Goal: Task Accomplishment & Management: Use online tool/utility

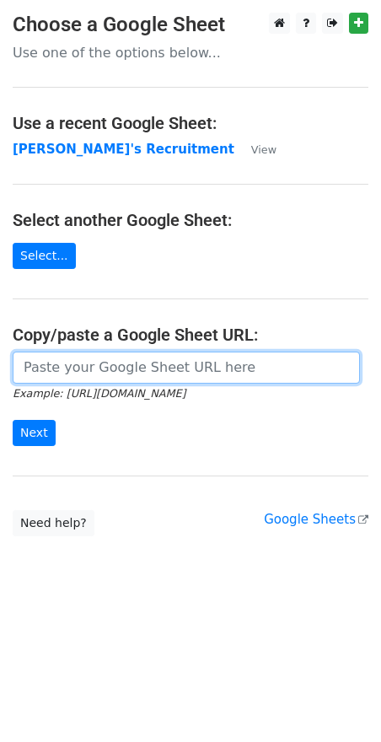
click at [75, 364] on input "url" at bounding box center [187, 368] width 348 height 32
paste input "[URL][DOMAIN_NAME]"
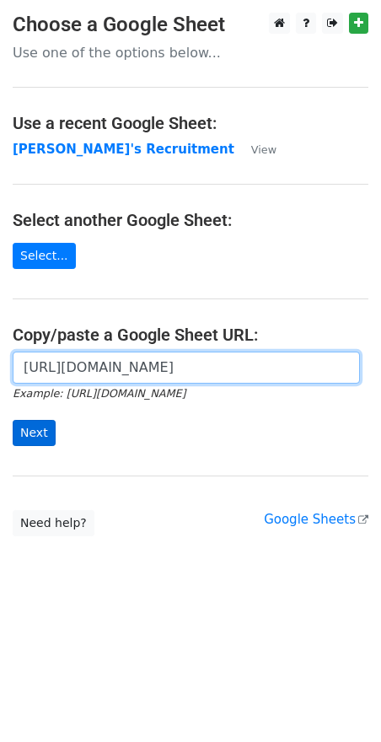
type input "[URL][DOMAIN_NAME]"
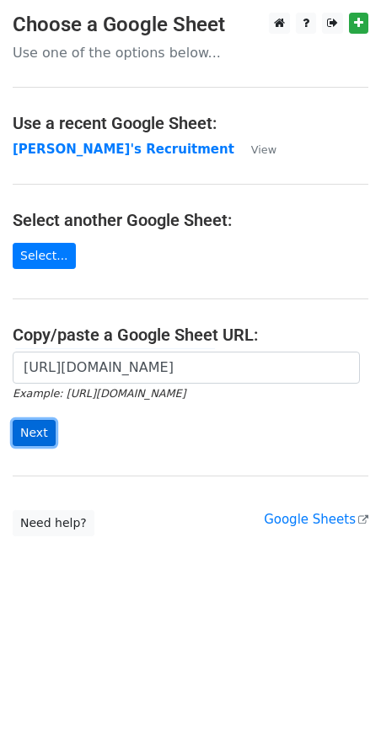
click at [37, 431] on input "Next" at bounding box center [34, 433] width 43 height 26
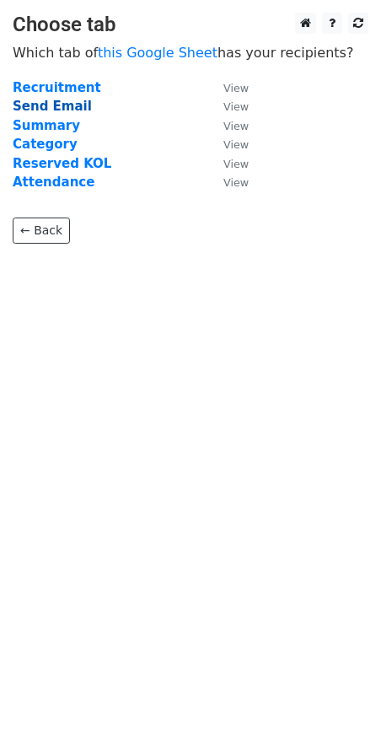
click at [54, 110] on strong "Send Email" at bounding box center [52, 106] width 79 height 15
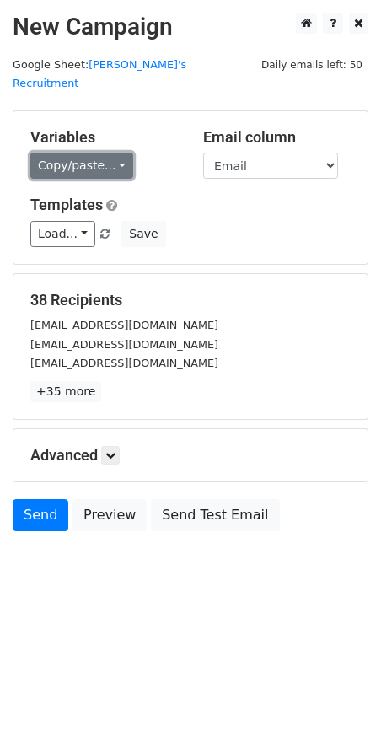
click at [119, 153] on link "Copy/paste..." at bounding box center [81, 166] width 103 height 26
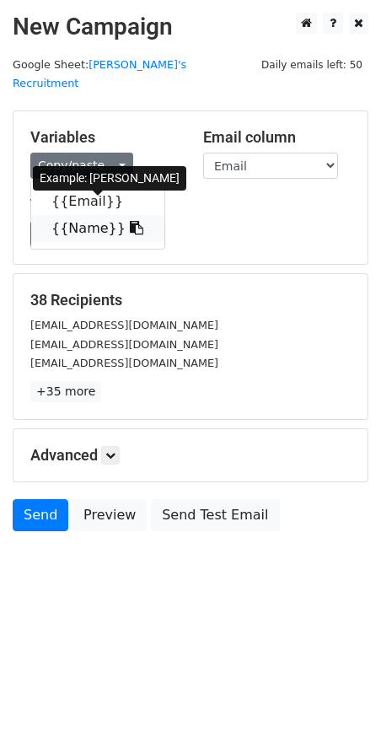
click at [130, 221] on icon at bounding box center [136, 227] width 13 height 13
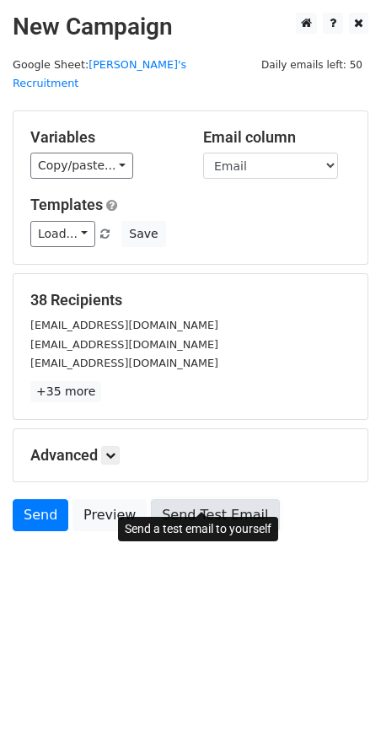
click at [205, 499] on link "Send Test Email" at bounding box center [215, 515] width 128 height 32
